Goal: Task Accomplishment & Management: Manage account settings

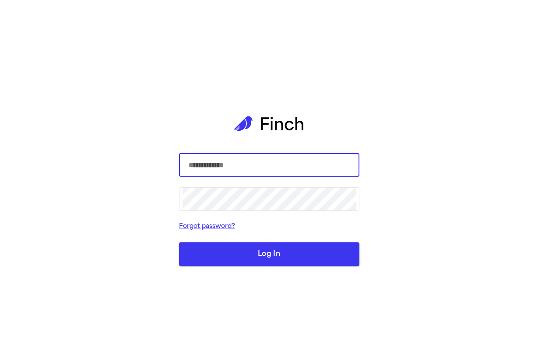
click at [0, 360] on com-1password-button at bounding box center [0, 360] width 0 height 0
type input "**********"
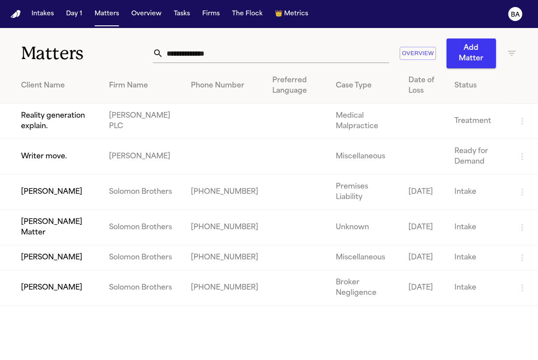
click at [52, 131] on td "Reality generation explain." at bounding box center [51, 121] width 102 height 35
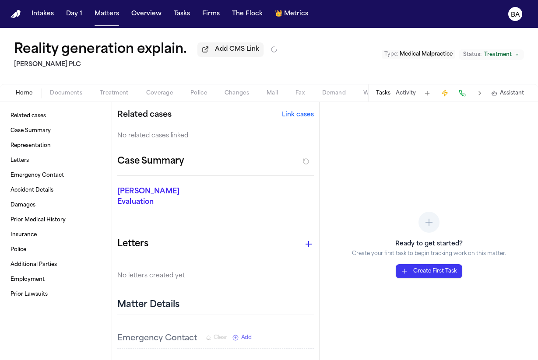
click at [292, 119] on button "Link cases" at bounding box center [298, 115] width 32 height 9
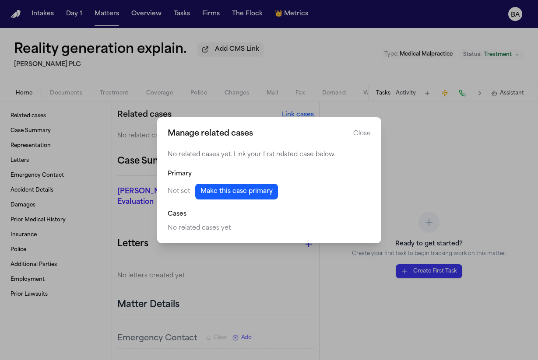
click at [251, 193] on button "Make this case primary" at bounding box center [236, 192] width 83 height 16
click at [203, 70] on button "Close manage related cases" at bounding box center [269, 180] width 538 height 360
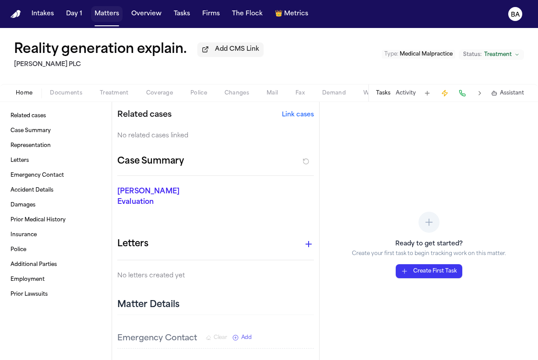
click at [92, 14] on button "Matters" at bounding box center [107, 14] width 32 height 16
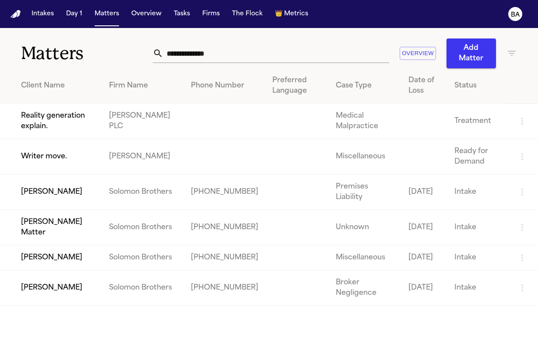
click at [69, 235] on td "Thomas Dickson Matter" at bounding box center [51, 227] width 102 height 35
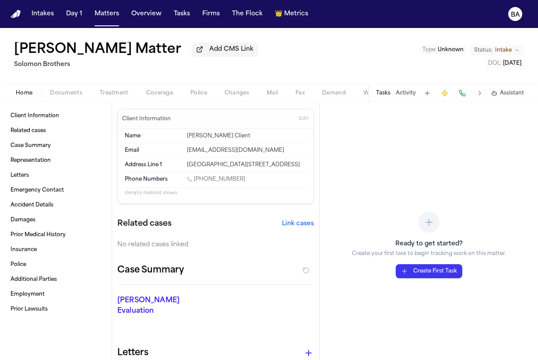
click at [148, 96] on span "Coverage" at bounding box center [159, 93] width 27 height 7
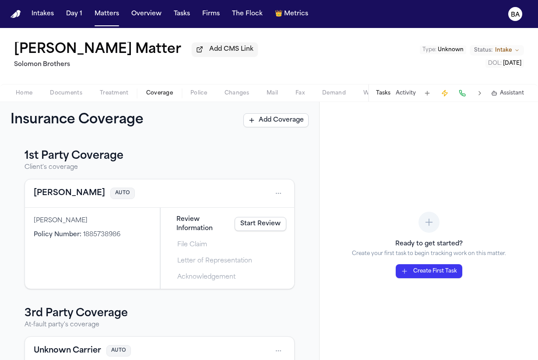
click at [23, 97] on span "Home" at bounding box center [24, 93] width 17 height 7
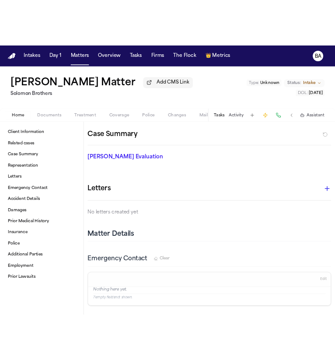
scroll to position [114, 0]
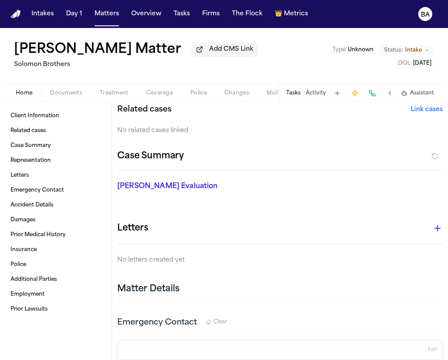
click at [430, 112] on button "Link cases" at bounding box center [427, 109] width 32 height 9
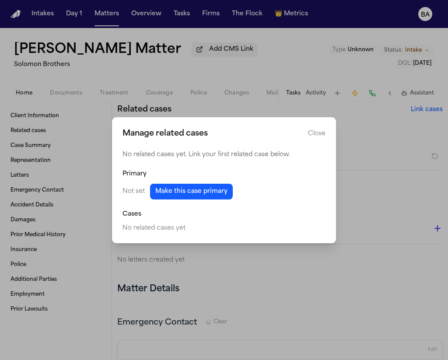
click at [198, 191] on button "Make this case primary" at bounding box center [191, 192] width 83 height 16
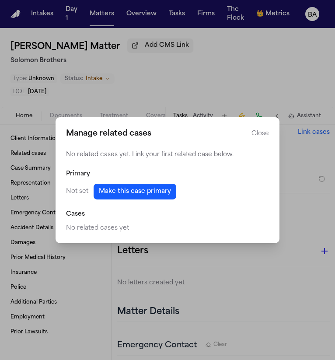
click at [258, 132] on button "Close" at bounding box center [261, 134] width 18 height 9
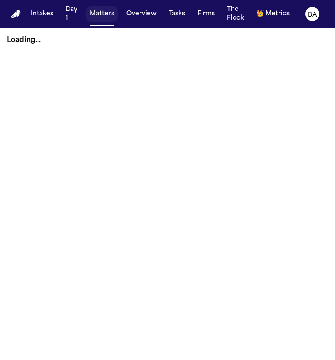
click at [98, 14] on button "Matters" at bounding box center [102, 14] width 32 height 16
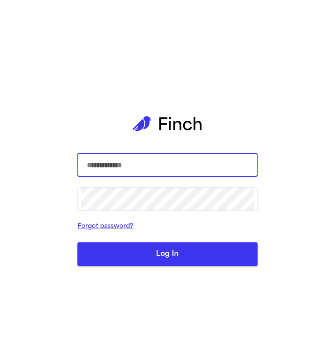
type input "**********"
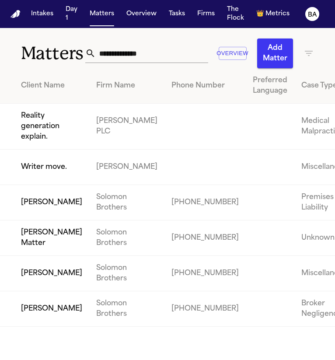
click at [37, 256] on td "Thomas Dickson Matter" at bounding box center [44, 238] width 89 height 35
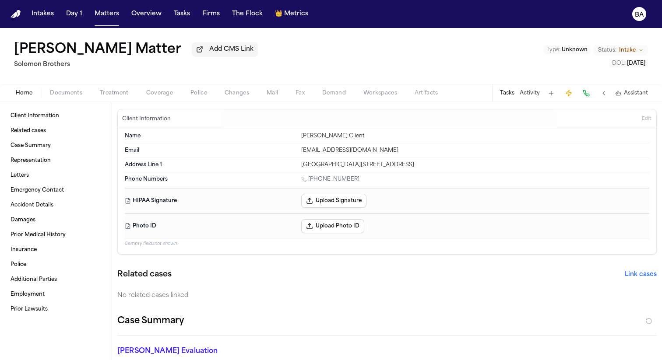
click at [335, 272] on button "Link cases" at bounding box center [640, 274] width 32 height 9
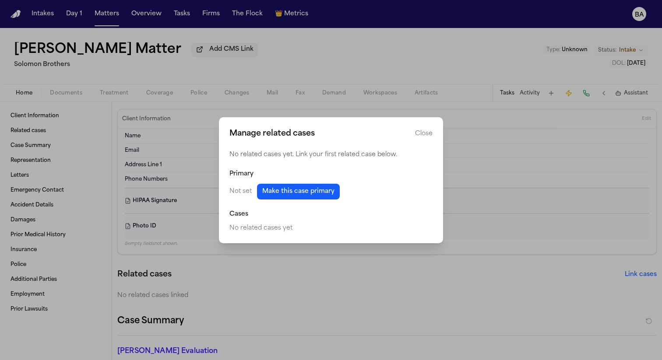
click at [312, 204] on div "No related cases yet. Link your first related case below. Primary Not set Make …" at bounding box center [330, 192] width 203 height 82
click at [310, 194] on button "Make this case primary" at bounding box center [298, 192] width 83 height 16
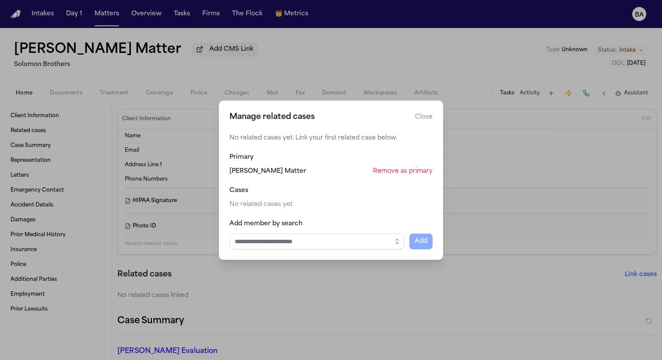
click at [294, 240] on input "Select case to add" at bounding box center [316, 242] width 175 height 16
click at [335, 242] on icon "button" at bounding box center [396, 241] width 7 height 7
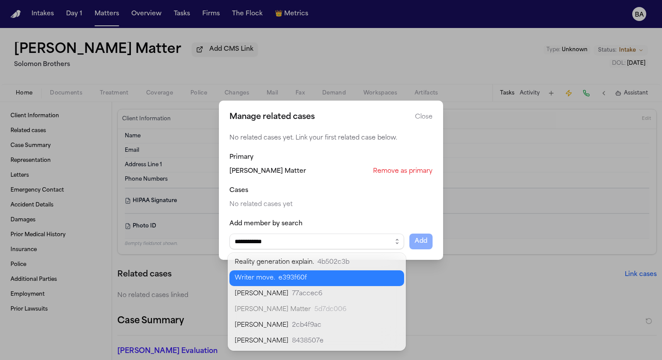
click at [335, 281] on body "**********" at bounding box center [331, 180] width 662 height 360
click at [335, 245] on button "button" at bounding box center [397, 242] width 14 height 16
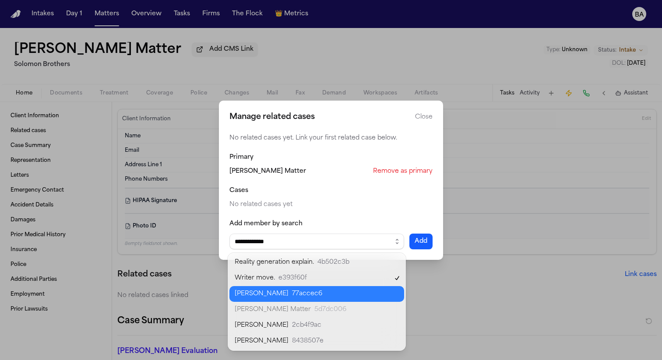
click at [335, 294] on body "**********" at bounding box center [331, 180] width 662 height 360
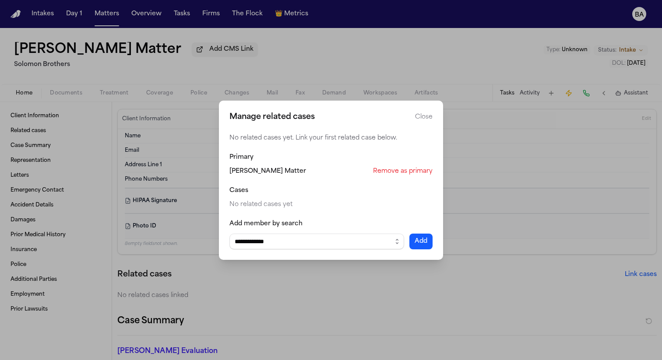
click at [335, 242] on button "Add" at bounding box center [420, 242] width 23 height 16
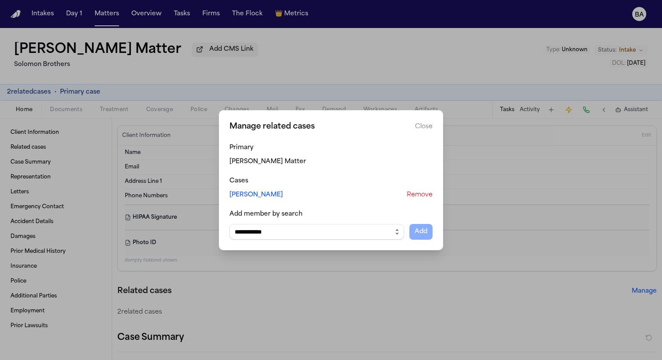
click at [335, 231] on icon "button" at bounding box center [396, 231] width 7 height 7
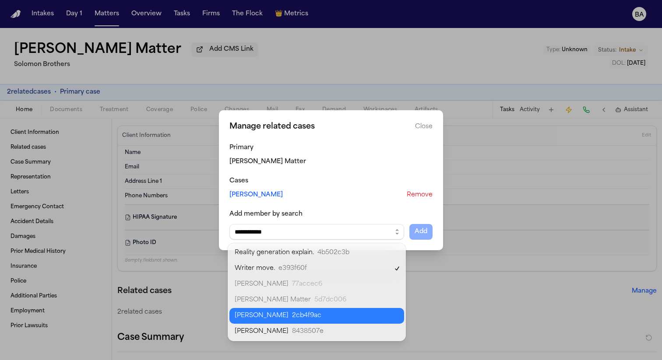
type input "**********"
click at [335, 311] on body "**********" at bounding box center [331, 180] width 662 height 360
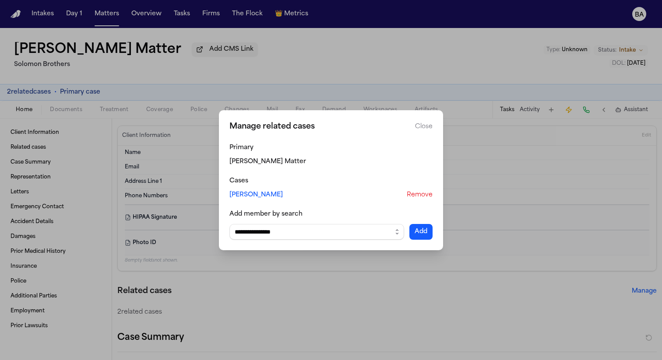
click at [335, 231] on button "Add" at bounding box center [420, 232] width 23 height 16
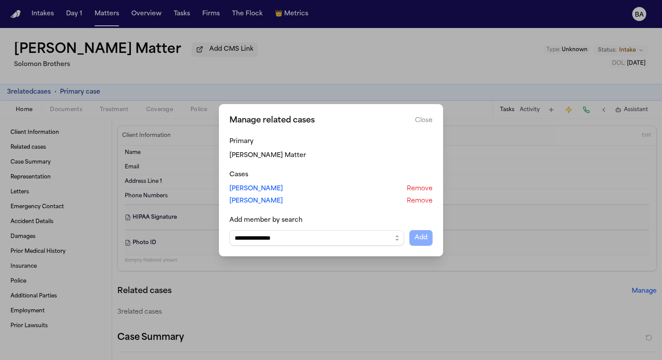
click at [175, 137] on button "Close manage related cases" at bounding box center [331, 180] width 662 height 360
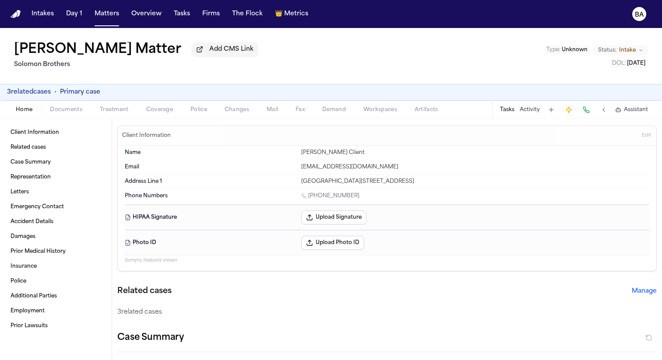
click at [335, 291] on button "Manage" at bounding box center [643, 291] width 25 height 9
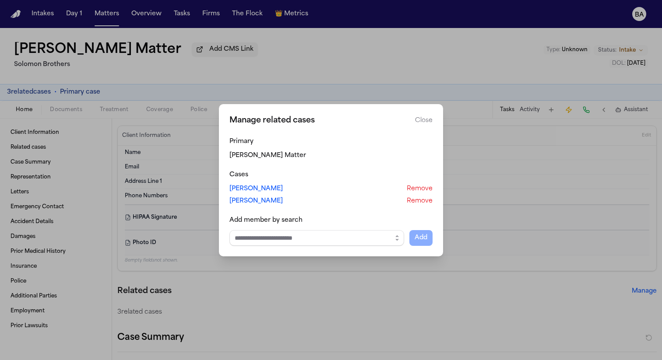
click at [253, 190] on link "Julie Dickson" at bounding box center [255, 189] width 53 height 9
click at [254, 202] on link "Victoria Dickson" at bounding box center [255, 201] width 53 height 9
click at [291, 79] on button "Close manage related cases" at bounding box center [331, 180] width 662 height 360
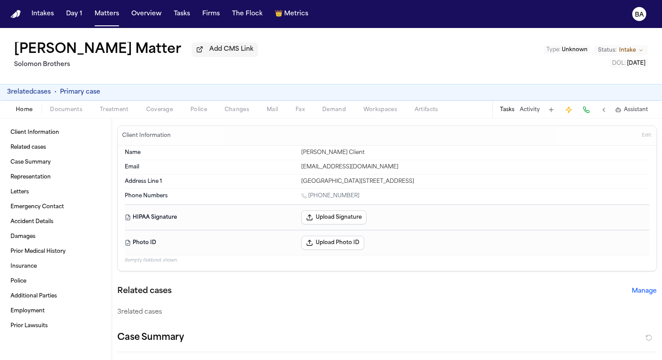
click at [152, 113] on span "Coverage" at bounding box center [159, 109] width 27 height 7
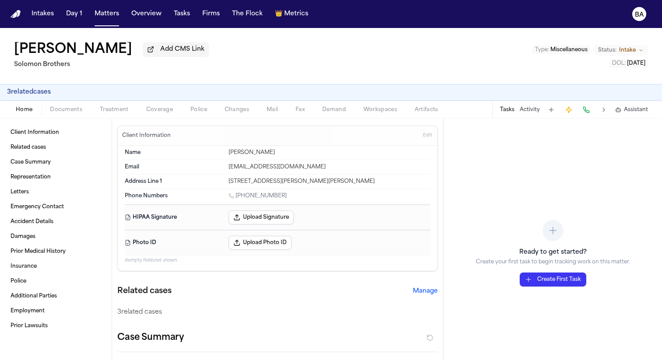
click at [242, 219] on button "Upload Signature" at bounding box center [260, 217] width 65 height 14
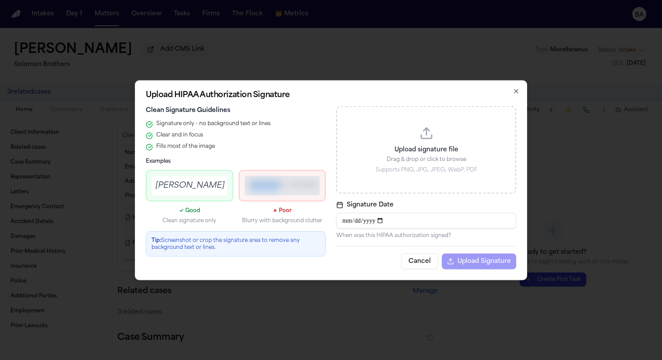
drag, startPoint x: 260, startPoint y: 189, endPoint x: 250, endPoint y: 187, distance: 10.6
click at [281, 191] on div "[PERSON_NAME]" at bounding box center [282, 185] width 68 height 12
drag, startPoint x: 189, startPoint y: 183, endPoint x: 229, endPoint y: 184, distance: 39.8
click at [228, 184] on div "[PERSON_NAME]" at bounding box center [190, 186] width 88 height 32
drag, startPoint x: 260, startPoint y: 188, endPoint x: 279, endPoint y: 189, distance: 18.9
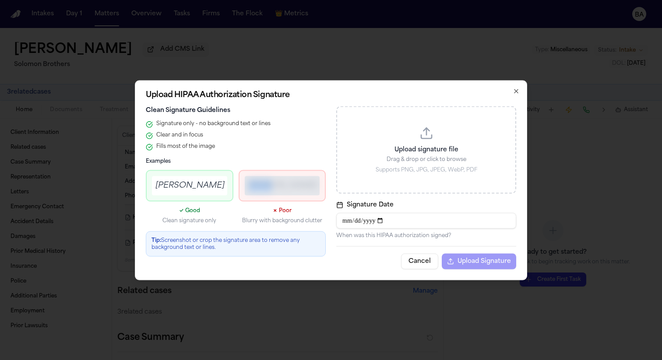
click at [279, 189] on div "[PERSON_NAME]" at bounding box center [282, 185] width 68 height 12
drag, startPoint x: 266, startPoint y: 187, endPoint x: 289, endPoint y: 187, distance: 23.2
click at [286, 187] on div "[PERSON_NAME]" at bounding box center [282, 185] width 68 height 12
click at [230, 218] on p "Clean signature only" at bounding box center [190, 220] width 88 height 7
click at [180, 242] on p "Tip: Screenshot or crop the signature area to remove any background text or lin…" at bounding box center [235, 244] width 168 height 14
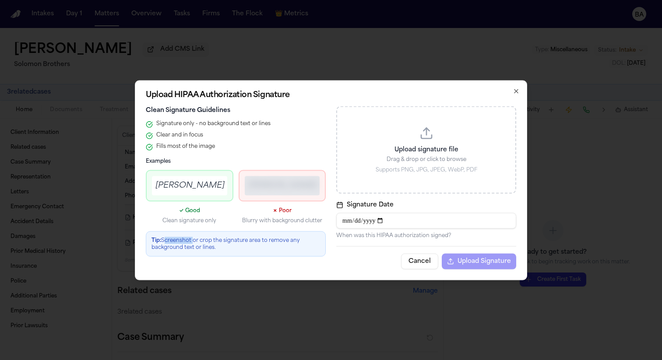
click at [180, 242] on p "Tip: Screenshot or crop the signature area to remove any background text or lin…" at bounding box center [235, 244] width 168 height 14
click at [410, 260] on button "Cancel" at bounding box center [419, 261] width 37 height 16
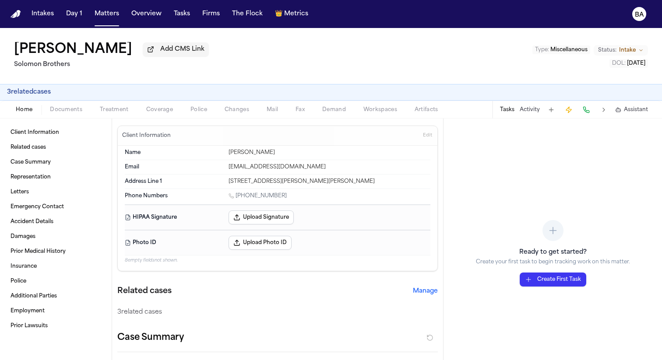
click at [263, 238] on button "Upload Photo ID" at bounding box center [259, 243] width 63 height 14
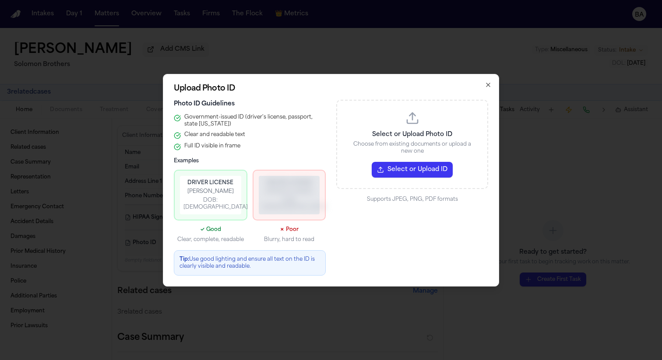
click at [487, 87] on icon "button" at bounding box center [487, 84] width 7 height 7
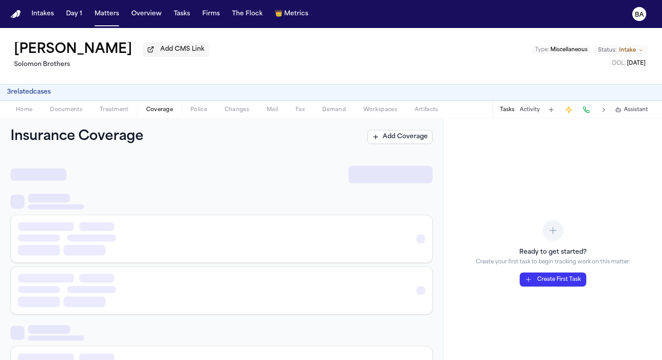
click at [152, 113] on span "Coverage" at bounding box center [159, 109] width 27 height 7
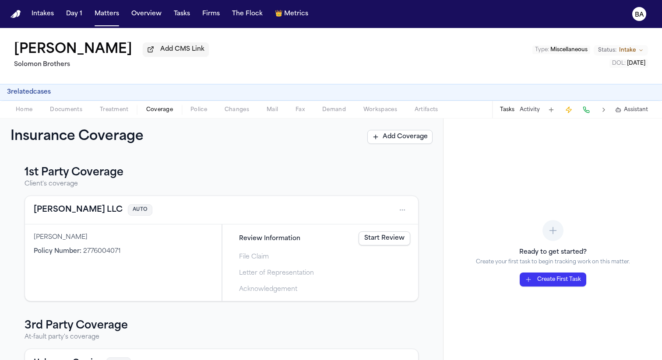
click at [64, 241] on div "Karen Lynch" at bounding box center [123, 237] width 179 height 9
click at [72, 215] on button "Garza LLC" at bounding box center [78, 210] width 89 height 12
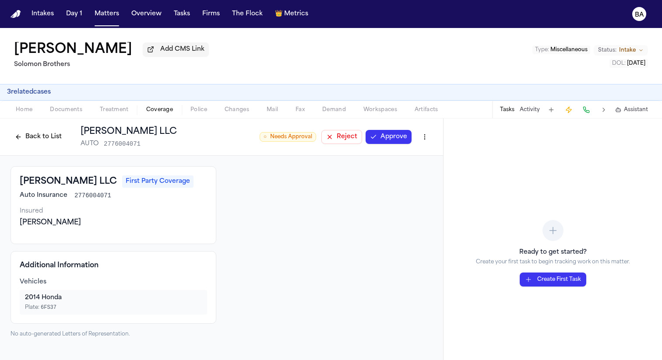
click at [42, 143] on button "Back to List" at bounding box center [39, 137] width 56 height 14
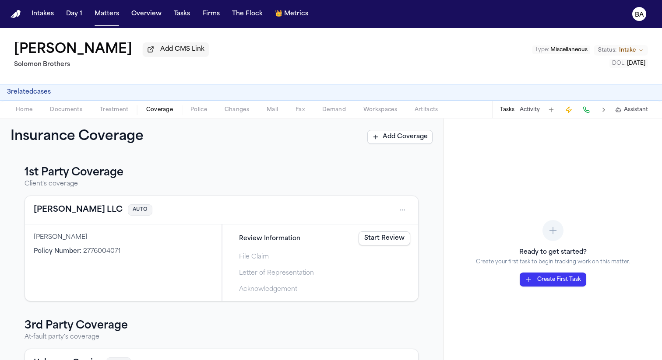
click at [377, 243] on link "Start Review" at bounding box center [384, 238] width 52 height 14
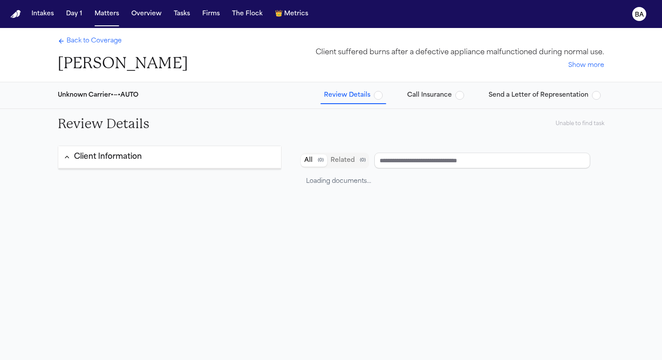
type input "**********"
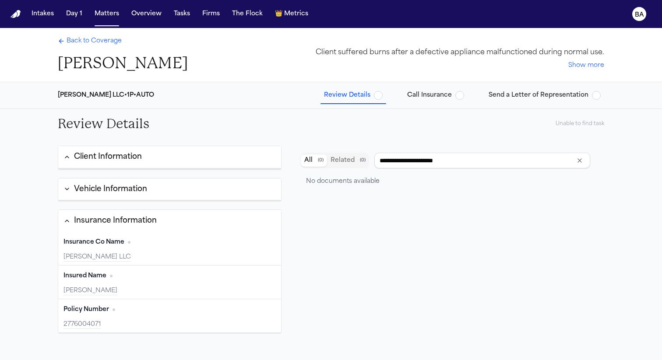
click at [214, 196] on button "Vehicle Information" at bounding box center [169, 190] width 223 height 22
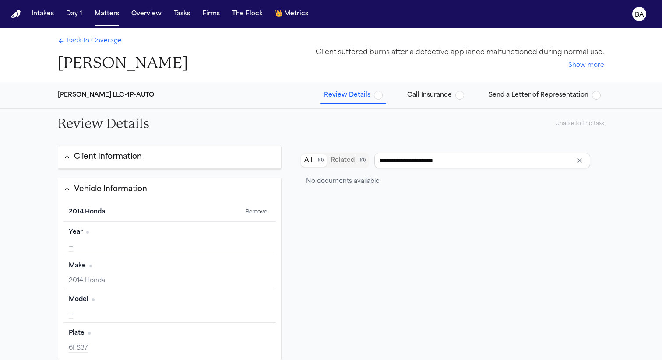
click at [199, 157] on button "Client Information" at bounding box center [169, 157] width 223 height 22
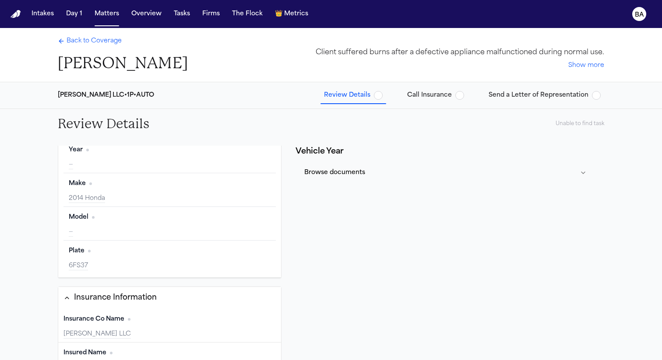
click at [515, 93] on span "Send a Letter of Representation" at bounding box center [538, 95] width 100 height 9
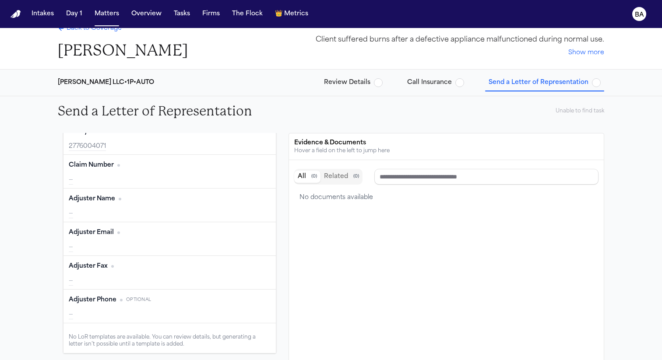
scroll to position [14, 0]
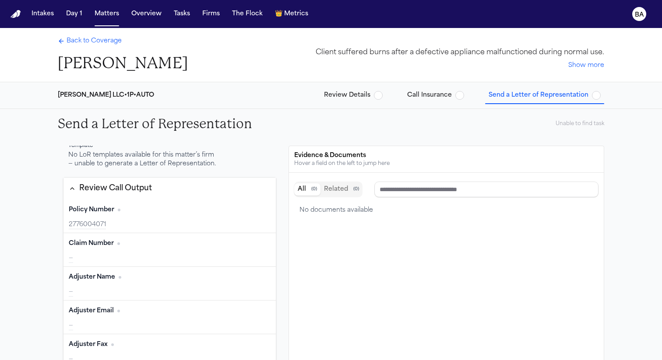
type input "**********"
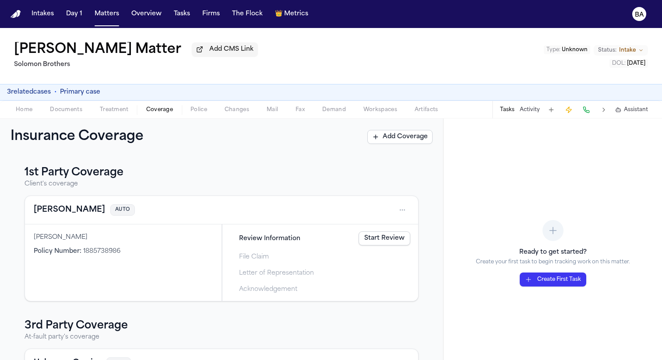
click at [375, 242] on link "Start Review" at bounding box center [384, 238] width 52 height 14
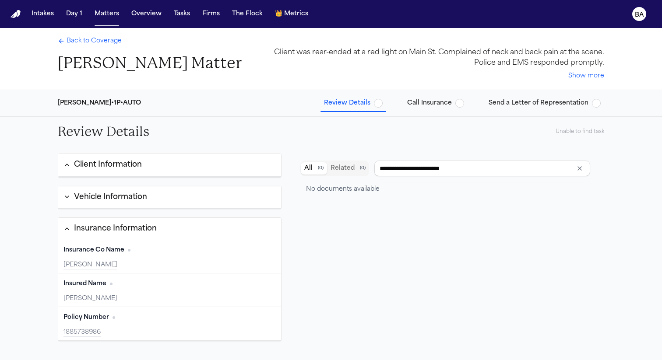
click at [494, 96] on button "Send a Letter of Representation" at bounding box center [544, 103] width 119 height 16
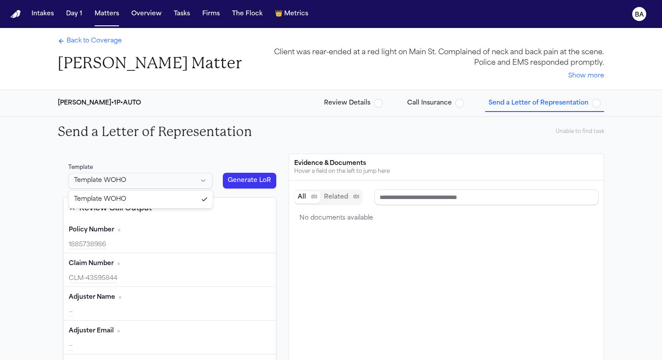
click at [135, 182] on html "Intakes Day 1 Matters Overview Tasks Firms The Flock 👑 Metrics BA Back to Cover…" at bounding box center [331, 180] width 662 height 360
click at [131, 161] on html "Intakes Day 1 Matters Overview Tasks Firms The Flock 👑 Metrics BA Back to Cover…" at bounding box center [331, 180] width 662 height 360
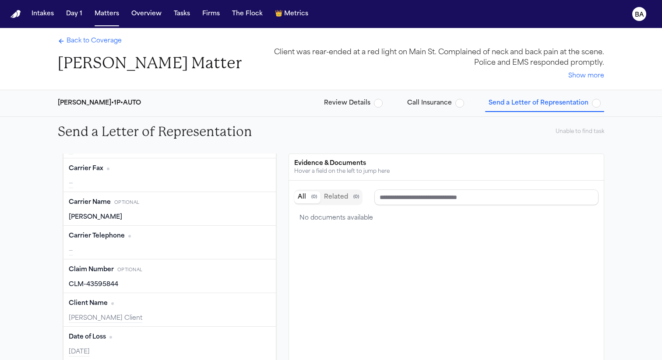
scroll to position [422, 0]
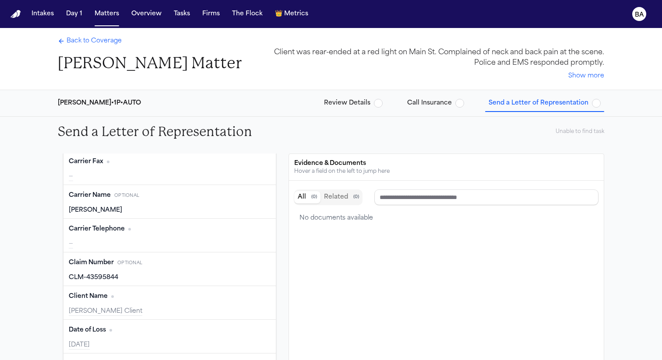
type input "**********"
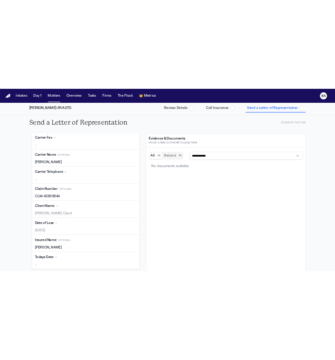
scroll to position [149, 0]
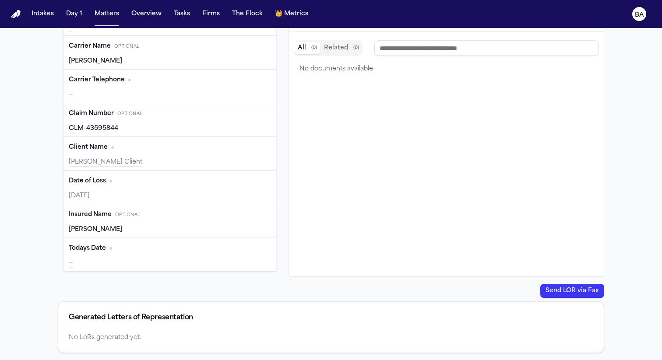
type input "**********"
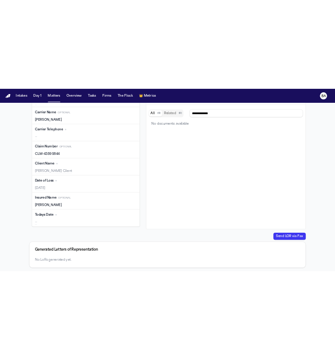
scroll to position [436, 0]
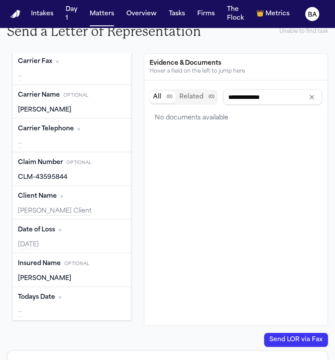
scroll to position [142, 0]
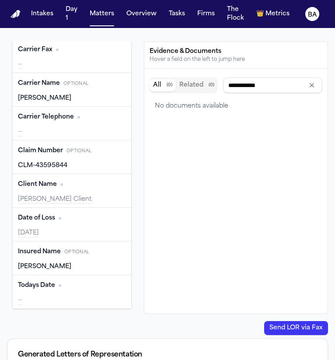
type input "**********"
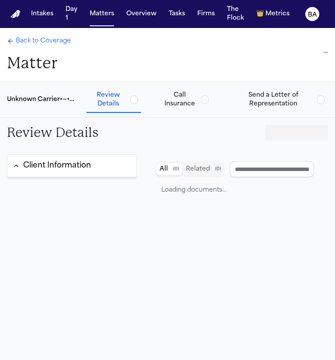
type input "**********"
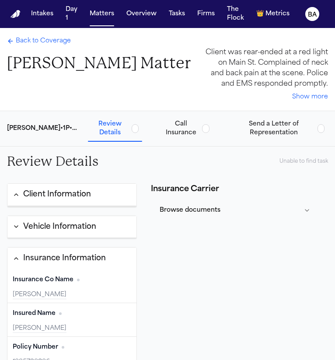
click at [252, 123] on span "Send a Letter of Representation" at bounding box center [274, 129] width 80 height 18
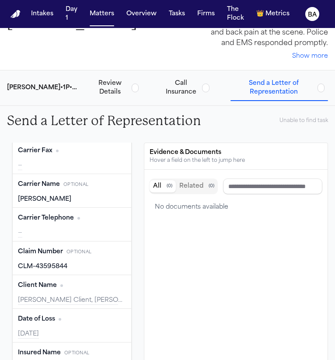
scroll to position [70, 0]
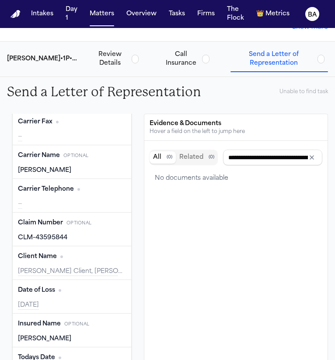
drag, startPoint x: 72, startPoint y: 273, endPoint x: 111, endPoint y: 278, distance: 38.9
click at [111, 278] on div "Client Name Edit Thomas Dickson Client, Julie Carlson, Victoria Brown" at bounding box center [72, 263] width 119 height 34
click at [116, 261] on button "Edit" at bounding box center [115, 257] width 22 height 14
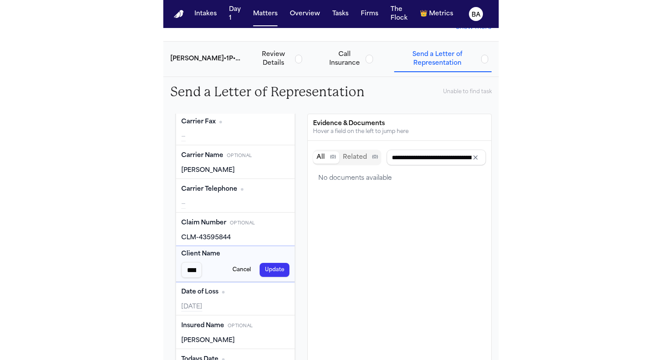
scroll to position [0, 173]
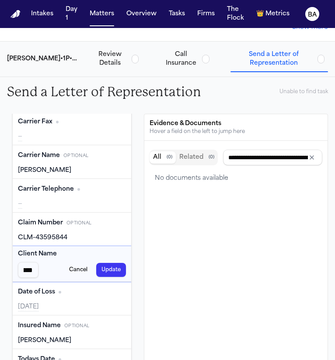
click at [84, 272] on button "Cancel" at bounding box center [78, 270] width 29 height 14
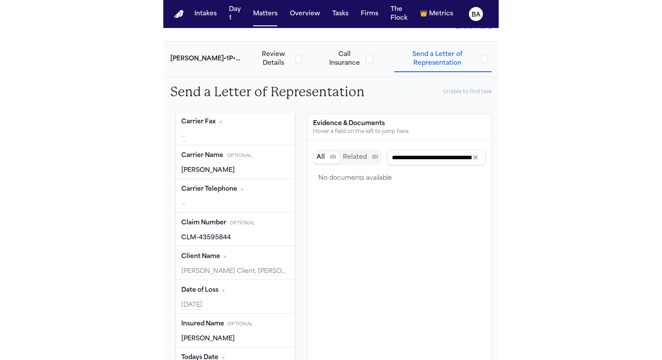
scroll to position [49, 0]
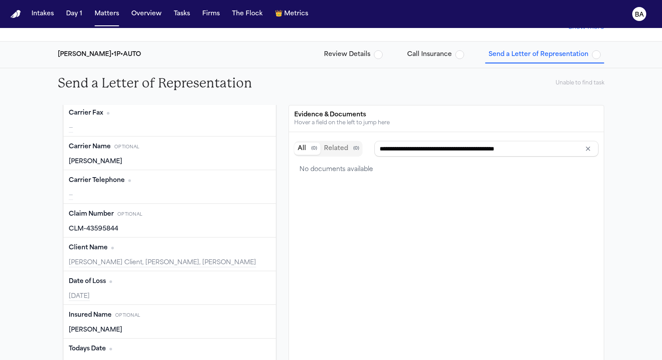
type input "**********"
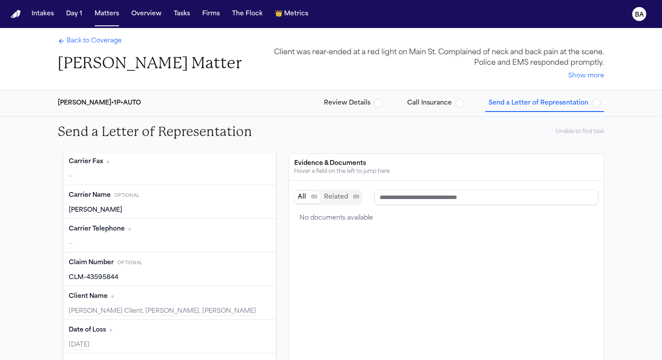
click at [87, 46] on span "Back to Coverage" at bounding box center [94, 41] width 55 height 9
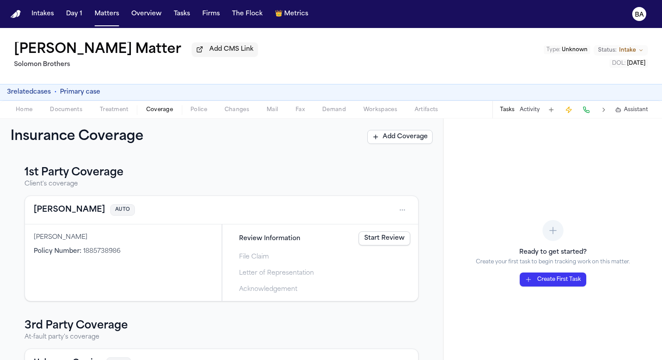
click at [335, 239] on link "Start Review" at bounding box center [384, 238] width 52 height 14
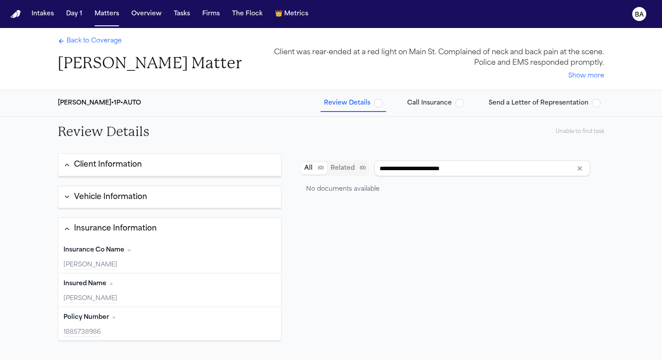
click at [335, 113] on div "Perez-Hall • 1P • AUTO Review Details Call Insurance Send a Letter of Represent…" at bounding box center [331, 103] width 560 height 26
click at [335, 109] on button "Send a Letter of Representation" at bounding box center [544, 103] width 119 height 16
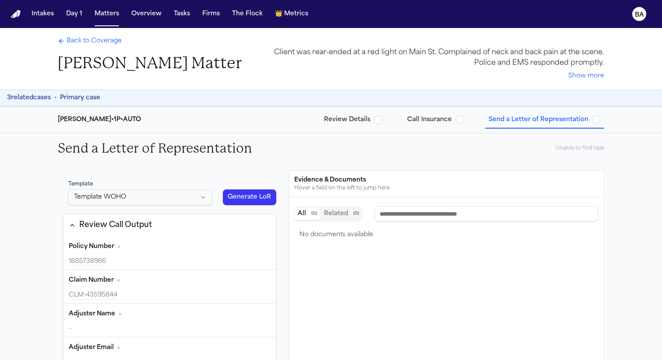
click at [71, 96] on span "Primary case" at bounding box center [80, 98] width 40 height 9
click at [109, 92] on div "3 related cases • Primary case" at bounding box center [331, 98] width 662 height 17
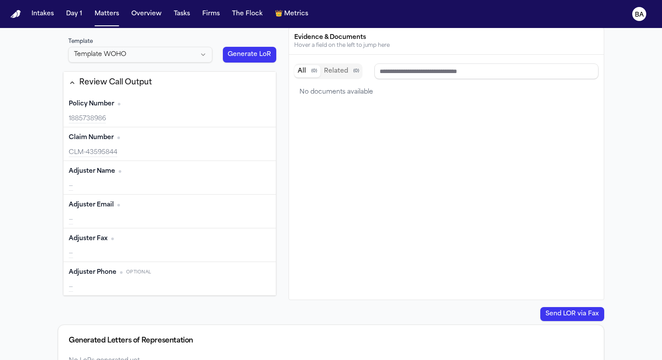
scroll to position [166, 0]
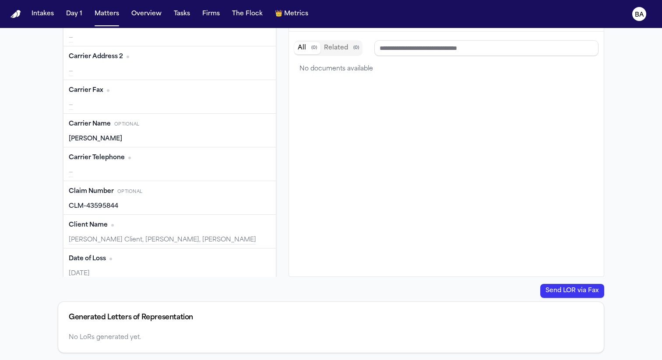
type input "**********"
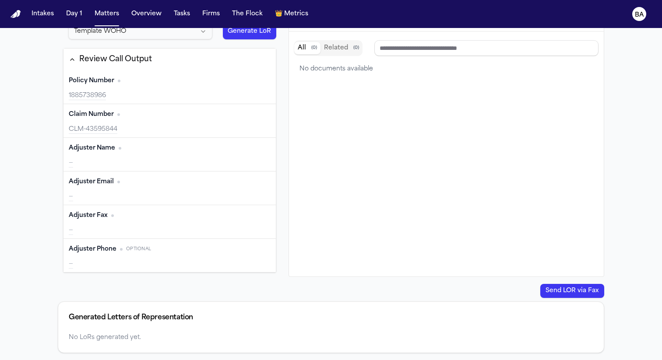
scroll to position [0, 0]
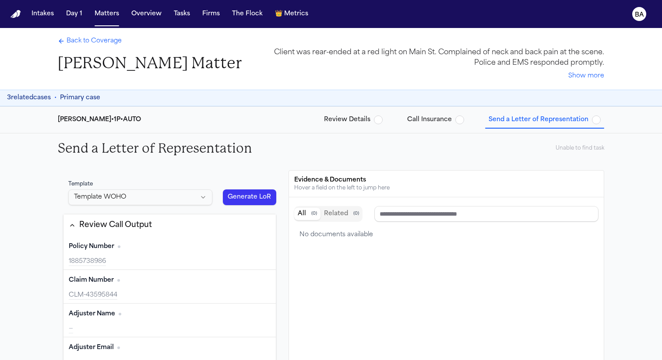
click at [48, 95] on button "3 related cases" at bounding box center [29, 98] width 44 height 9
click at [84, 42] on span "Back to Coverage" at bounding box center [94, 41] width 55 height 9
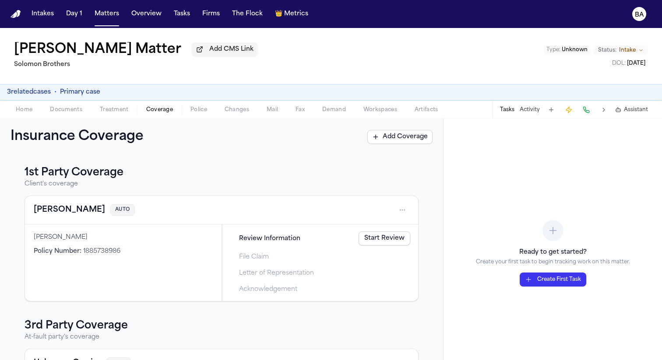
click at [30, 111] on span "Home" at bounding box center [24, 109] width 17 height 7
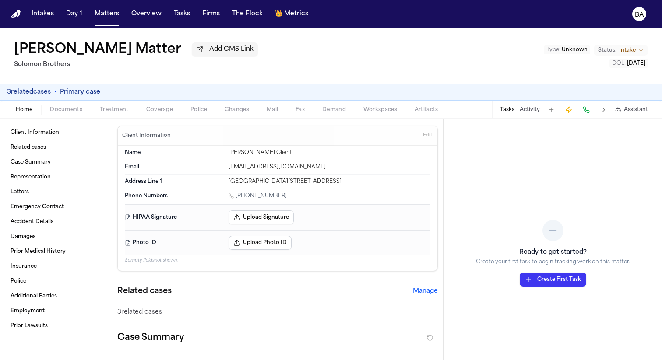
click at [42, 94] on button "3 related cases" at bounding box center [29, 92] width 44 height 9
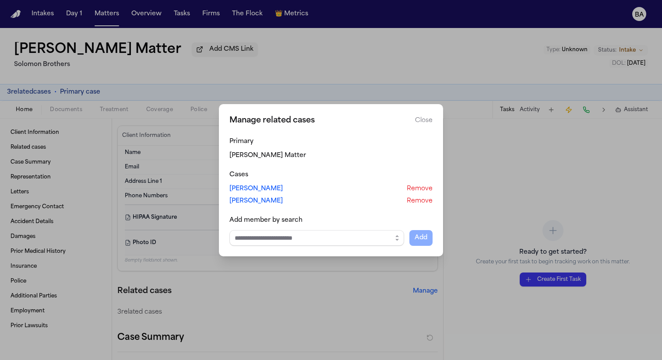
click at [335, 121] on button "Close" at bounding box center [424, 120] width 18 height 9
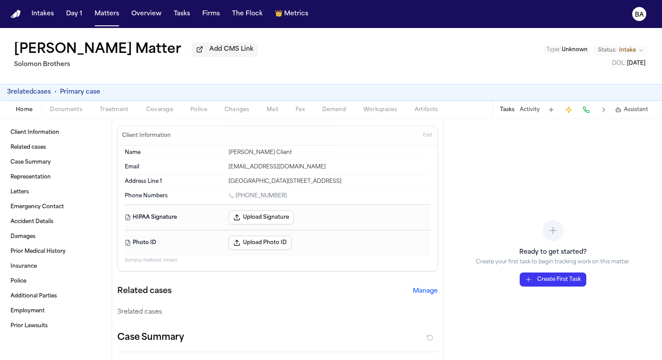
click at [46, 94] on button "3 related cases" at bounding box center [29, 92] width 44 height 9
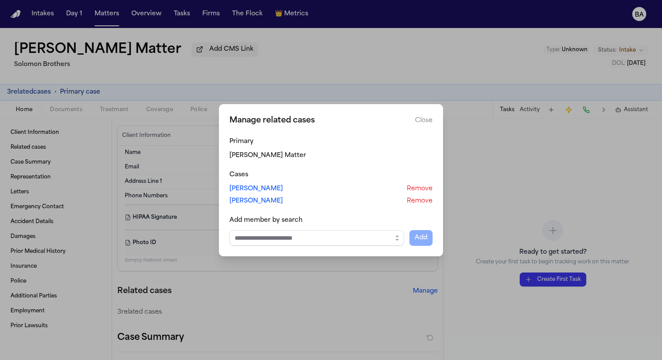
click at [335, 118] on button "Close" at bounding box center [424, 120] width 18 height 9
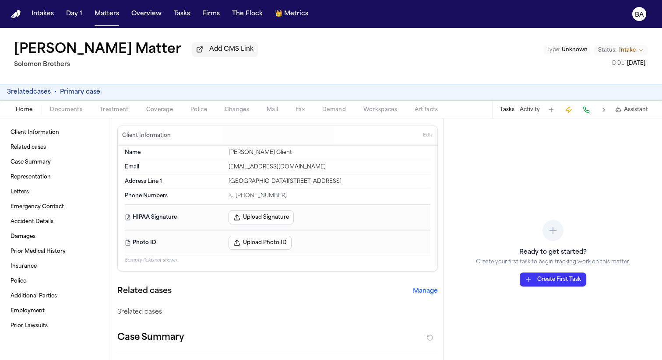
click at [155, 110] on span "Coverage" at bounding box center [159, 109] width 27 height 7
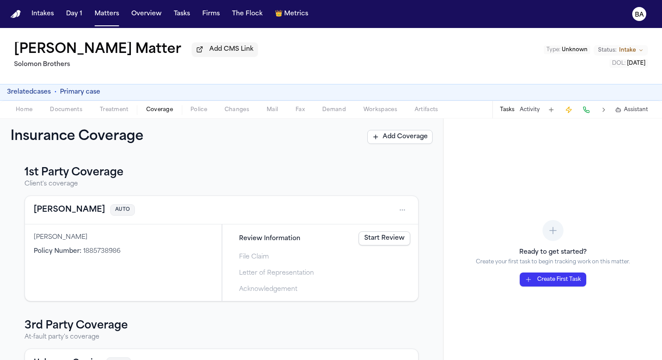
click at [335, 241] on link "Start Review" at bounding box center [384, 238] width 52 height 14
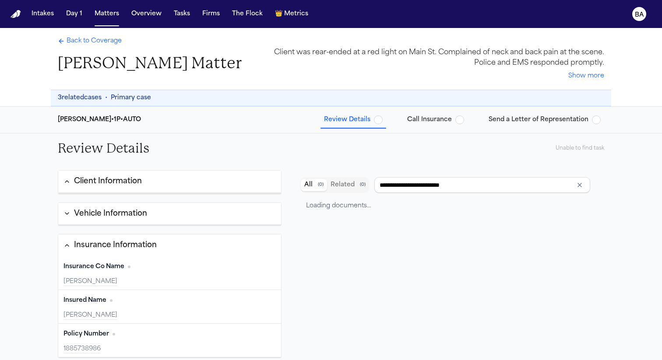
click at [111, 96] on div "3 related cases • Primary case" at bounding box center [331, 98] width 546 height 9
click at [75, 98] on button "3 related cases" at bounding box center [80, 98] width 44 height 9
click at [81, 38] on span "Back to Coverage" at bounding box center [94, 41] width 55 height 9
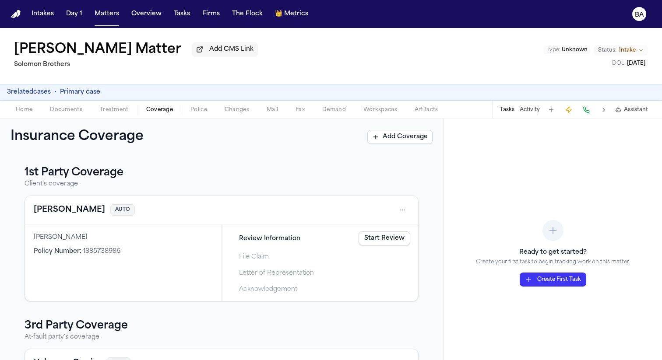
click at [335, 241] on link "Start Review" at bounding box center [384, 238] width 52 height 14
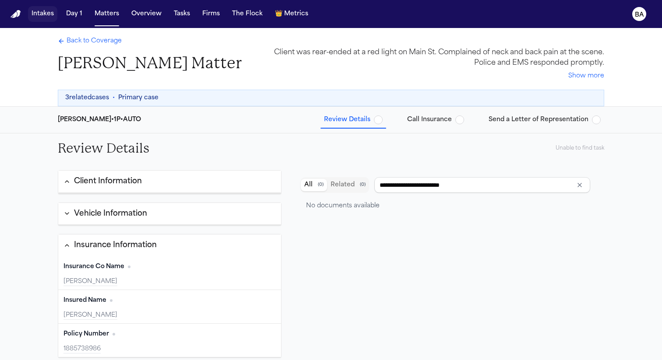
click at [35, 11] on button "Intakes" at bounding box center [42, 14] width 29 height 16
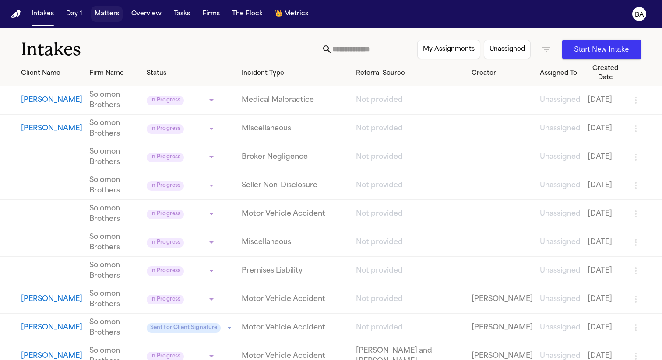
click at [104, 11] on button "Matters" at bounding box center [107, 14] width 32 height 16
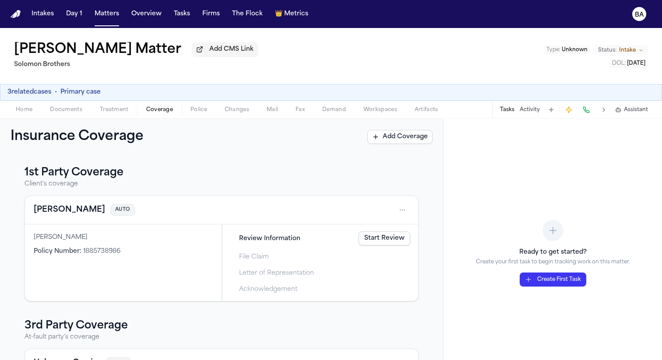
click at [335, 245] on link "Start Review" at bounding box center [384, 238] width 52 height 14
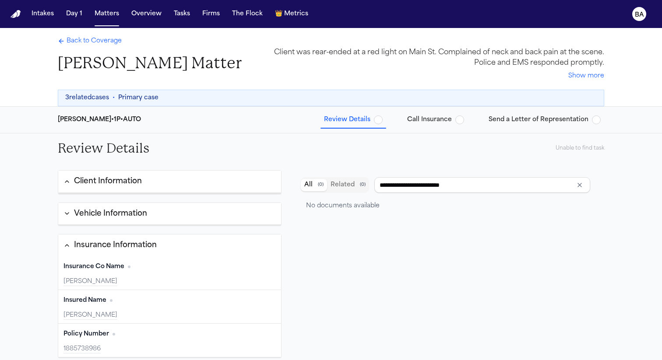
click at [93, 99] on button "3 related cases" at bounding box center [87, 98] width 44 height 9
click at [132, 95] on span "Primary case" at bounding box center [138, 98] width 40 height 9
click at [335, 123] on span "Send a Letter of Representation" at bounding box center [538, 120] width 100 height 9
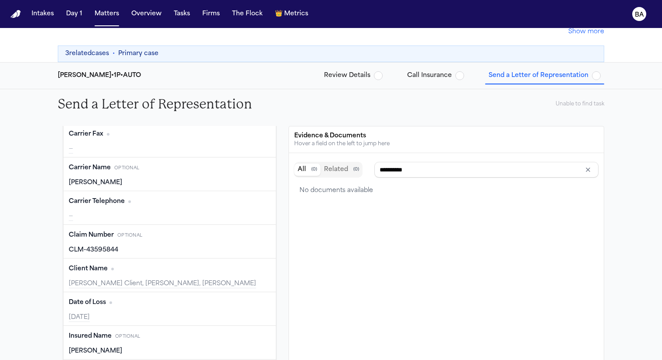
scroll to position [67, 0]
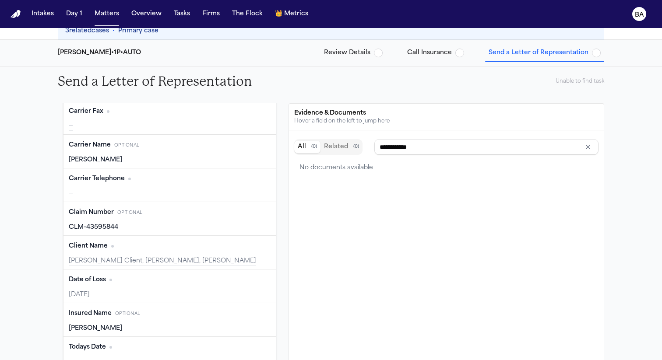
type input "**********"
click at [335, 45] on button "Review Details" at bounding box center [353, 53] width 66 height 16
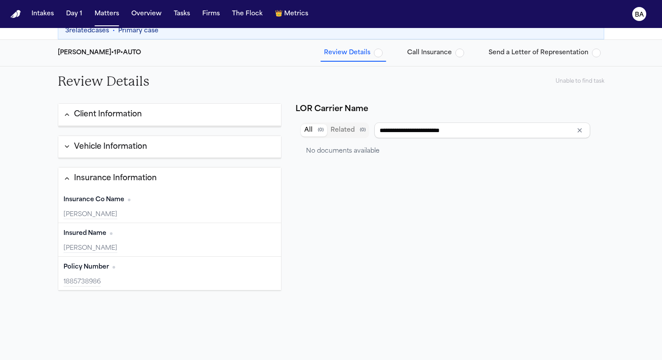
click at [170, 113] on button "Client Information" at bounding box center [169, 115] width 223 height 22
click at [167, 123] on button "Client Information" at bounding box center [169, 115] width 223 height 22
click at [158, 141] on button "Vehicle Information" at bounding box center [169, 147] width 223 height 22
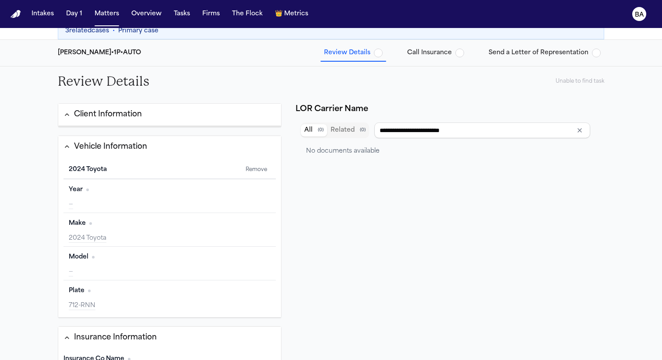
click at [149, 114] on button "Client Information" at bounding box center [169, 115] width 223 height 22
